Goal: Navigation & Orientation: Find specific page/section

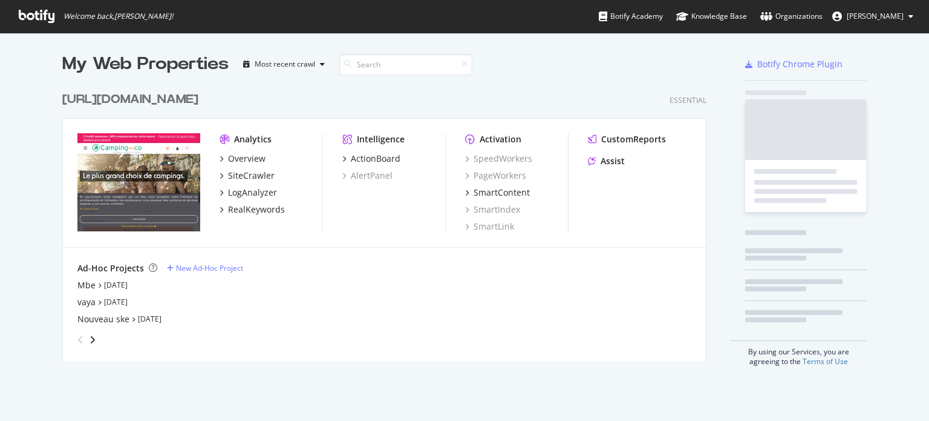
scroll to position [275, 645]
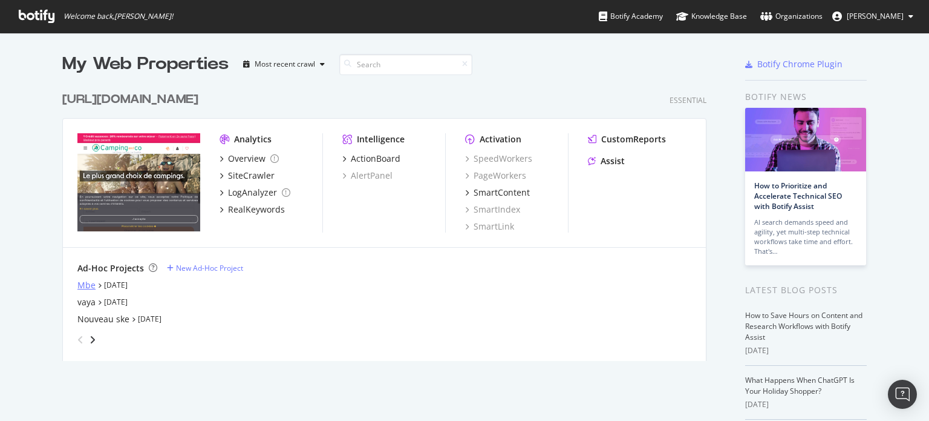
click at [77, 284] on div "Mbe" at bounding box center [86, 285] width 18 height 12
